Goal: Task Accomplishment & Management: Use online tool/utility

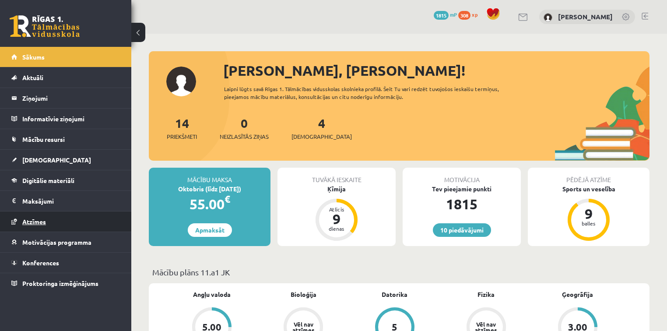
click at [64, 217] on link "Atzīmes" at bounding box center [65, 222] width 109 height 20
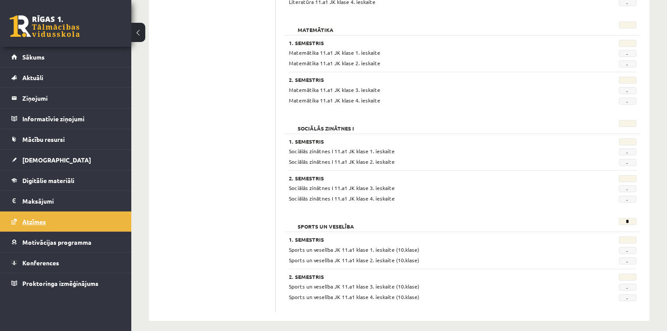
scroll to position [1112, 0]
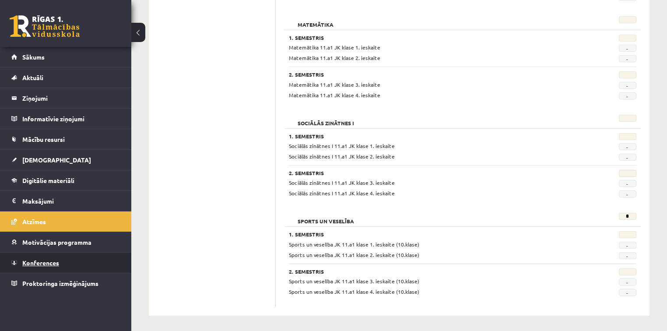
click at [50, 259] on span "Konferences" at bounding box center [40, 263] width 37 height 8
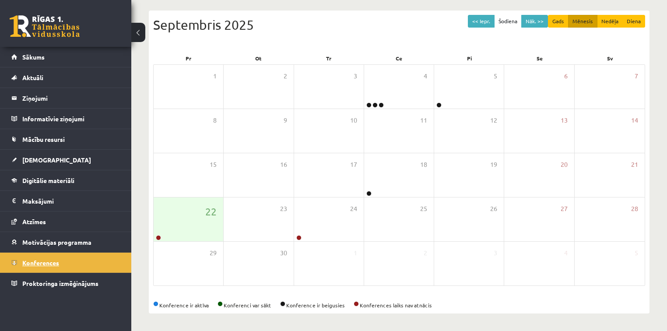
scroll to position [87, 0]
click at [179, 233] on div "22" at bounding box center [189, 220] width 70 height 44
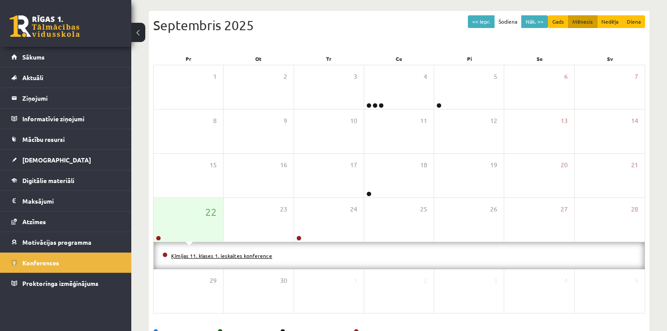
click at [199, 255] on link "Ķīmijas 11. klases 1. ieskaites konference" at bounding box center [221, 255] width 101 height 7
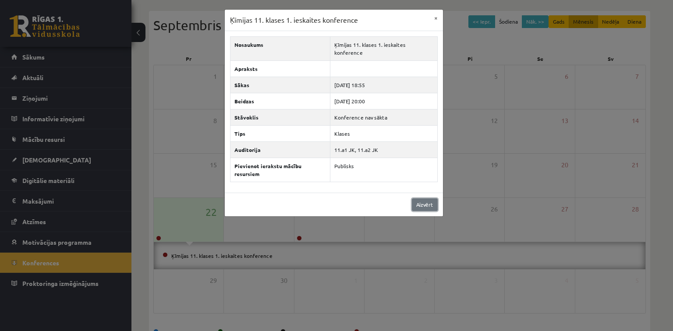
click at [424, 198] on link "Aizvērt" at bounding box center [425, 204] width 26 height 13
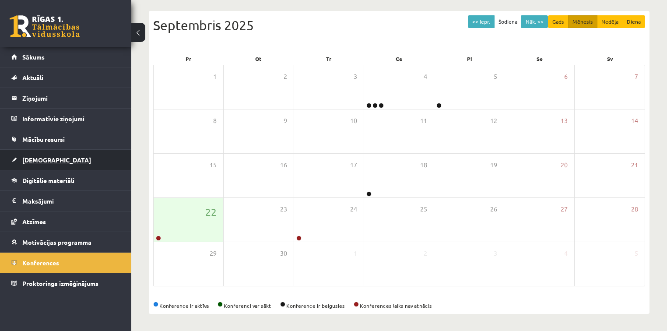
click at [71, 155] on link "[DEMOGRAPHIC_DATA]" at bounding box center [65, 160] width 109 height 20
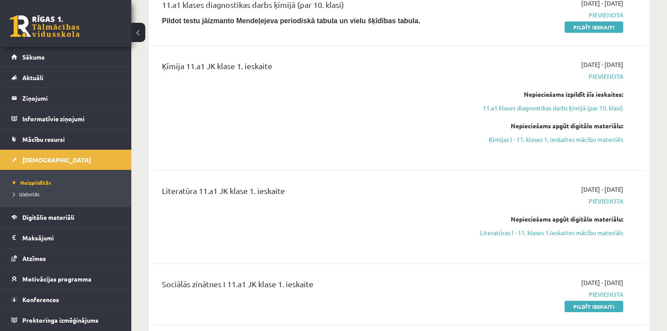
scroll to position [126, 0]
click at [579, 25] on link "Pildīt ieskaiti" at bounding box center [594, 27] width 59 height 11
click at [580, 23] on link "Pildīt ieskaiti" at bounding box center [594, 27] width 59 height 11
